Goal: Transaction & Acquisition: Register for event/course

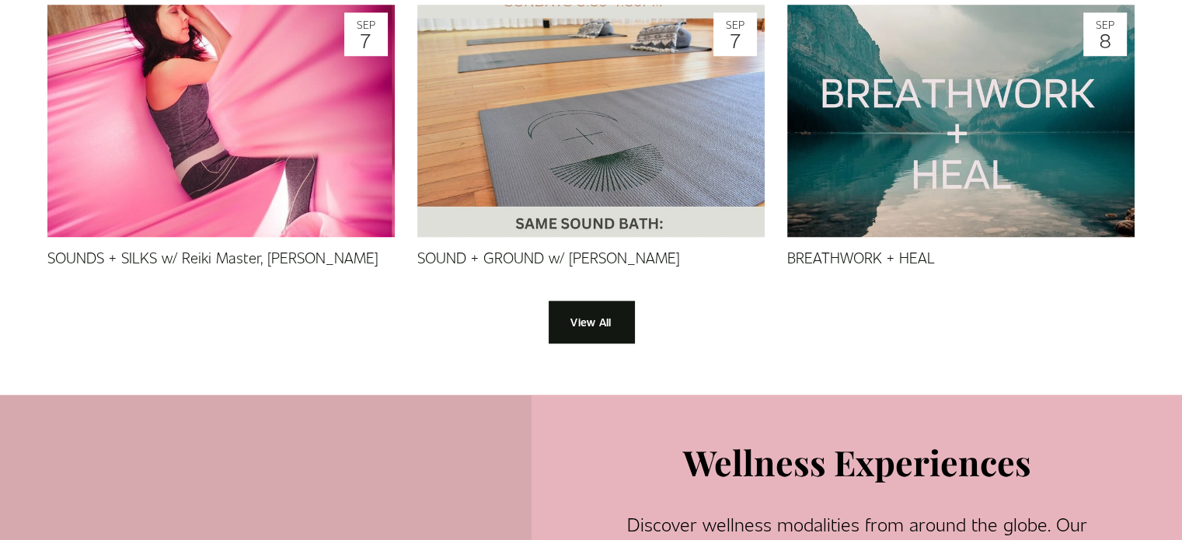
scroll to position [1540, 0]
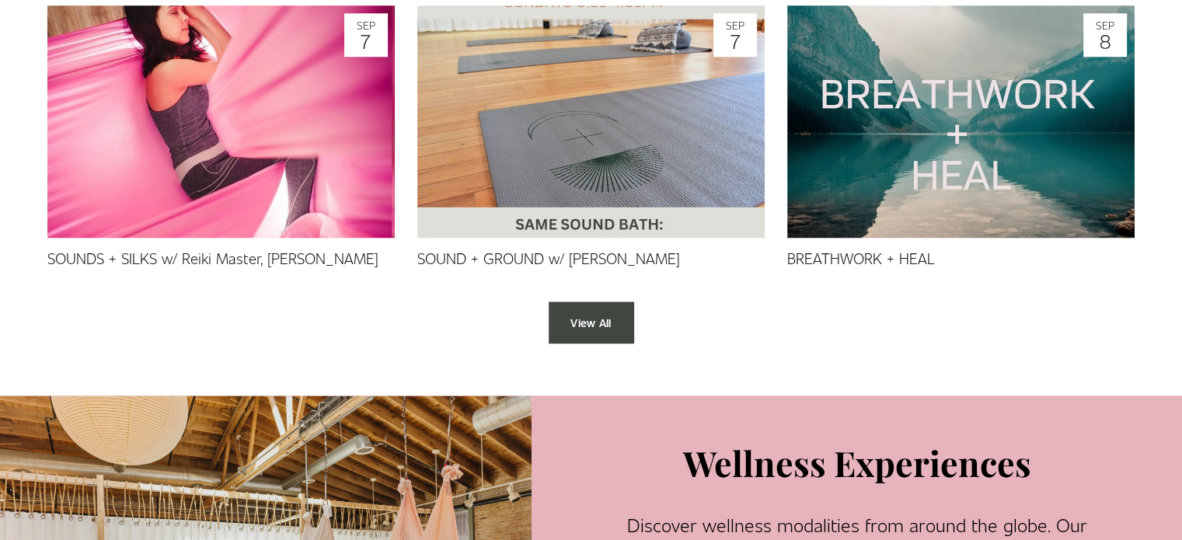
click at [595, 325] on link "View All" at bounding box center [590, 322] width 85 height 43
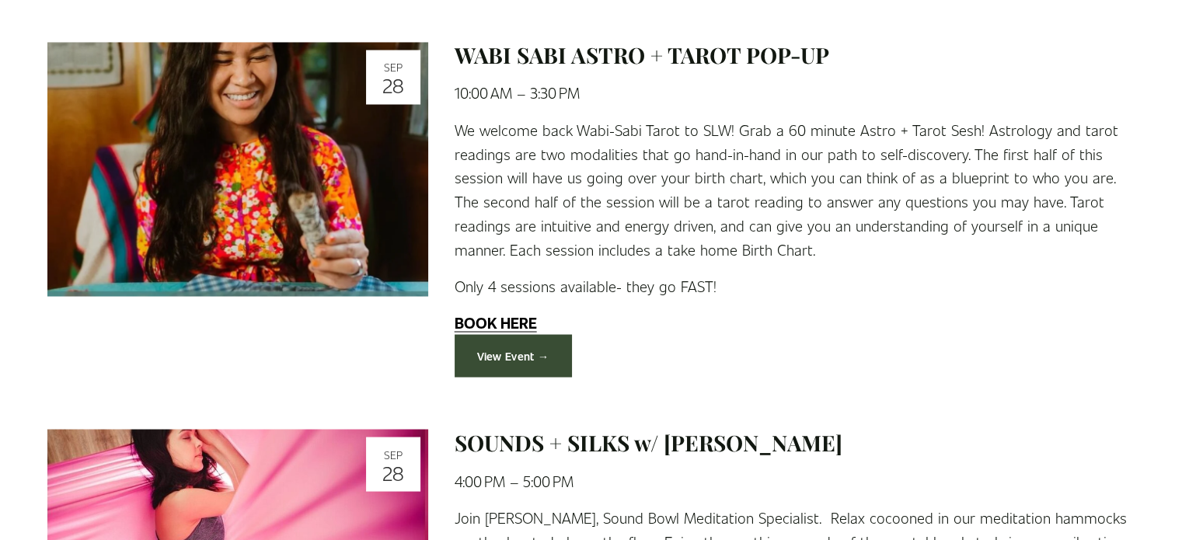
scroll to position [2725, 0]
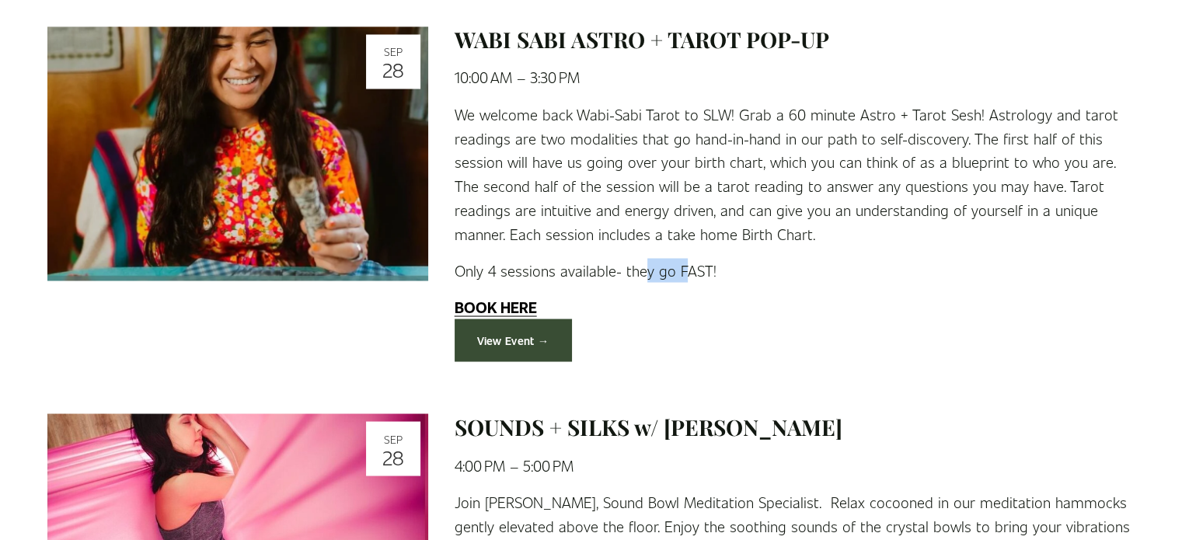
drag, startPoint x: 642, startPoint y: 267, endPoint x: 691, endPoint y: 267, distance: 48.2
click at [691, 267] on p "Only 4 sessions available- they go FAST!" at bounding box center [794, 270] width 681 height 24
click at [696, 266] on p "Only 4 sessions available- they go FAST!" at bounding box center [794, 270] width 681 height 24
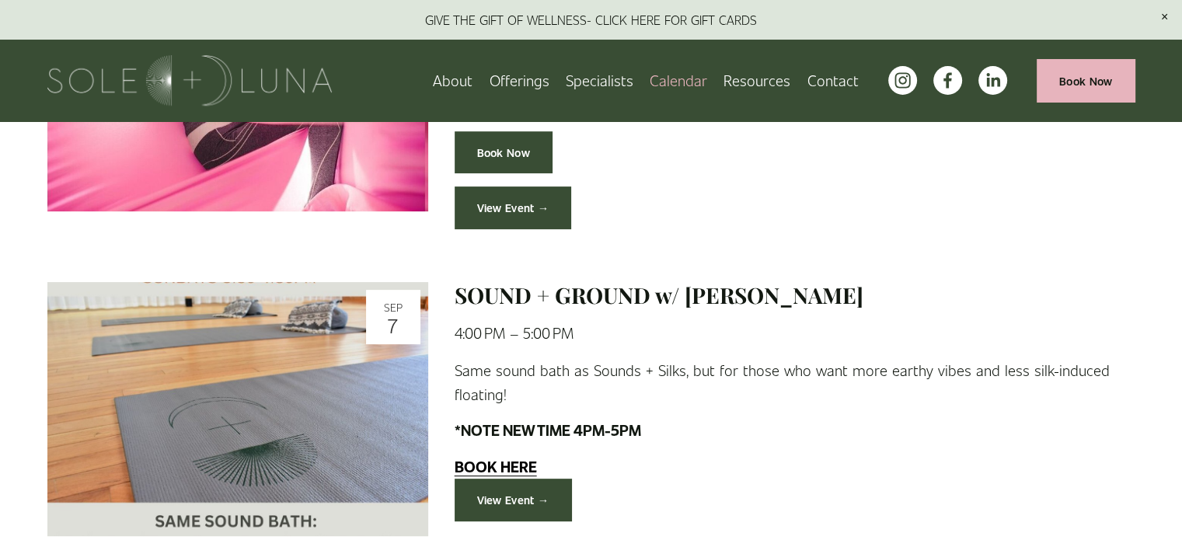
scroll to position [463, 0]
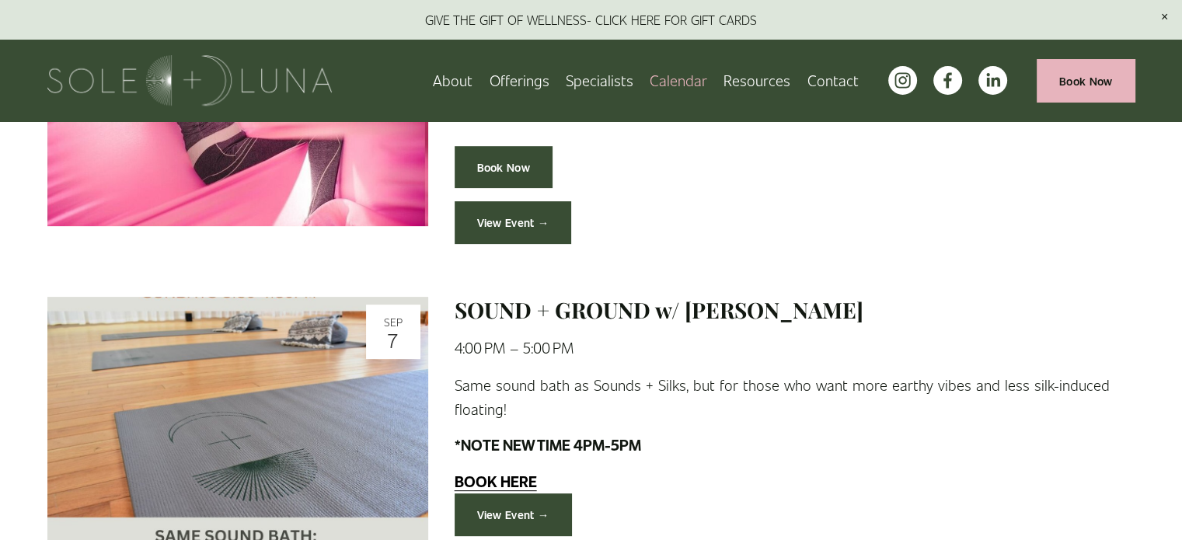
click at [0, 0] on span "Packages/Memberships" at bounding box center [0, 0] width 0 height 0
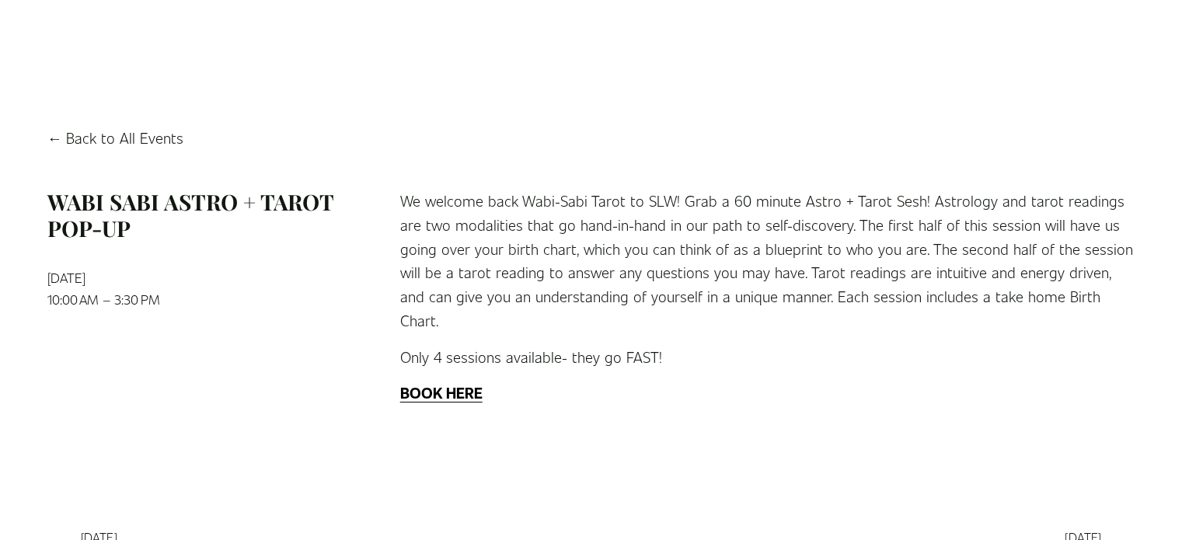
scroll to position [73, 0]
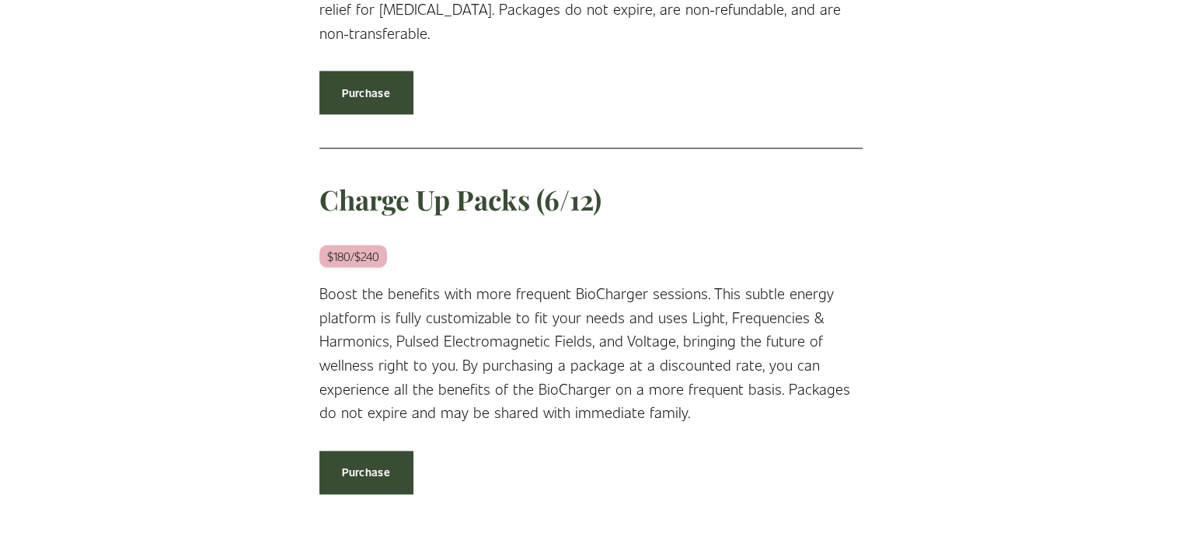
scroll to position [2255, 0]
